Goal: Information Seeking & Learning: Find specific fact

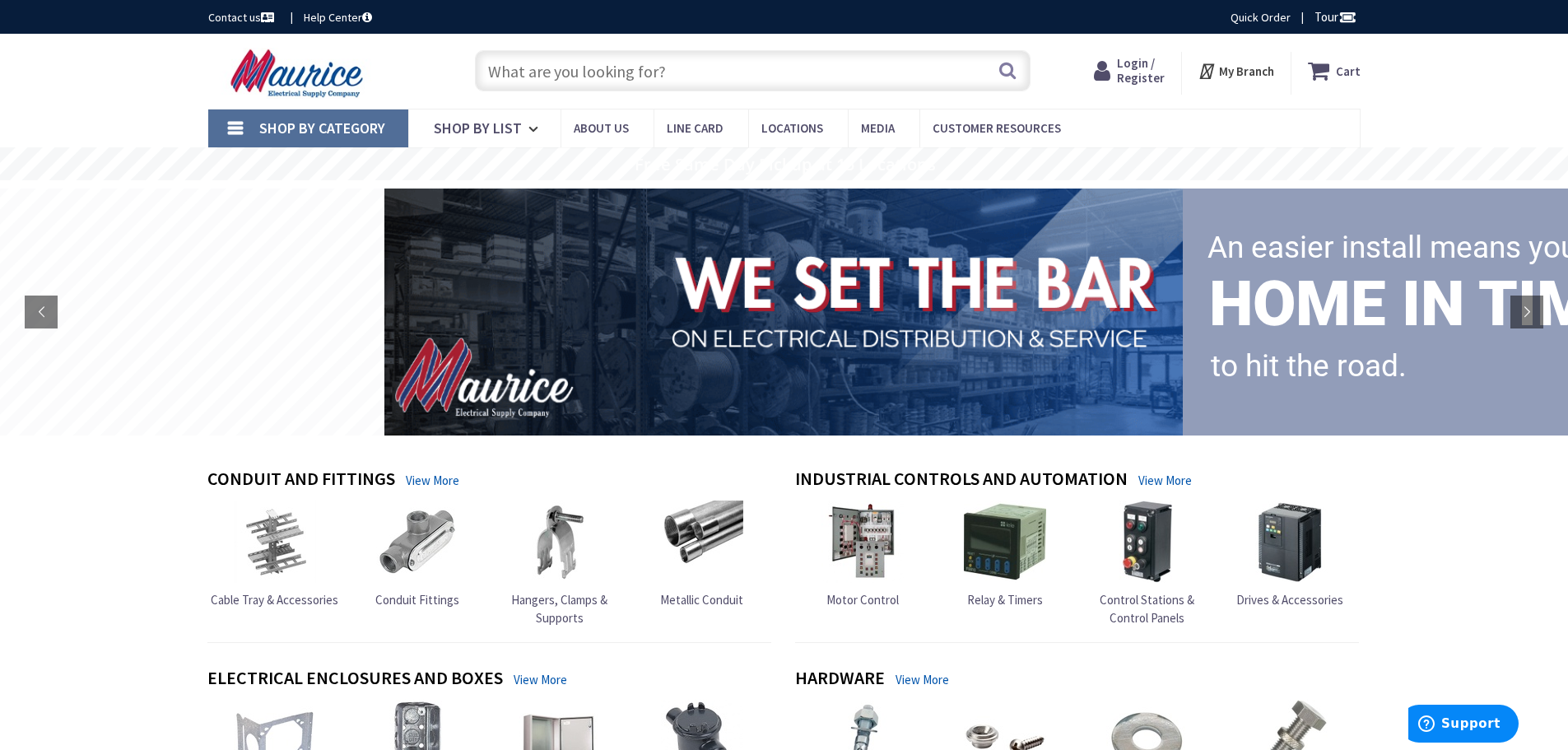
click at [628, 91] on input "text" at bounding box center [752, 71] width 556 height 41
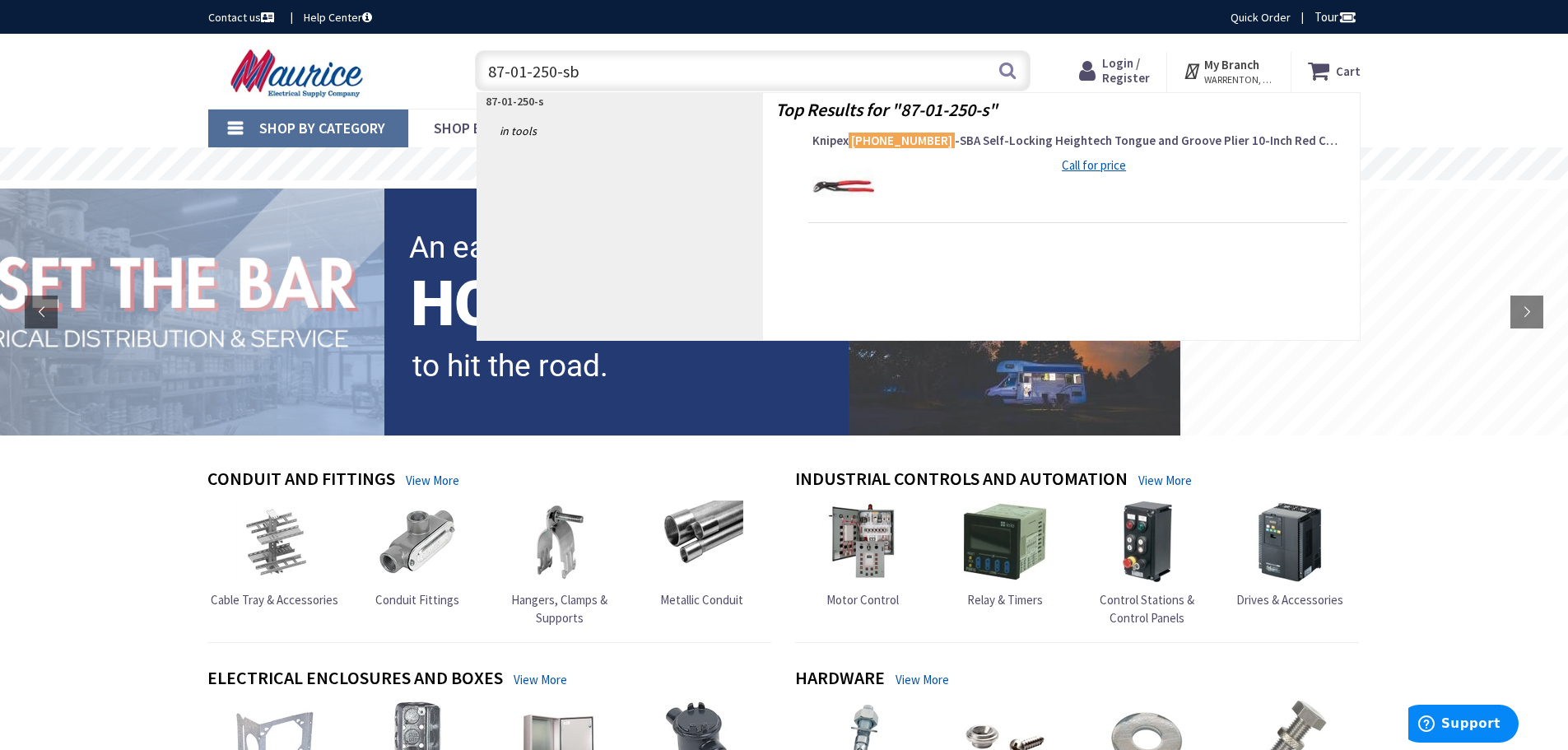
type input "87-01-250-sba"
